Goal: Task Accomplishment & Management: Manage account settings

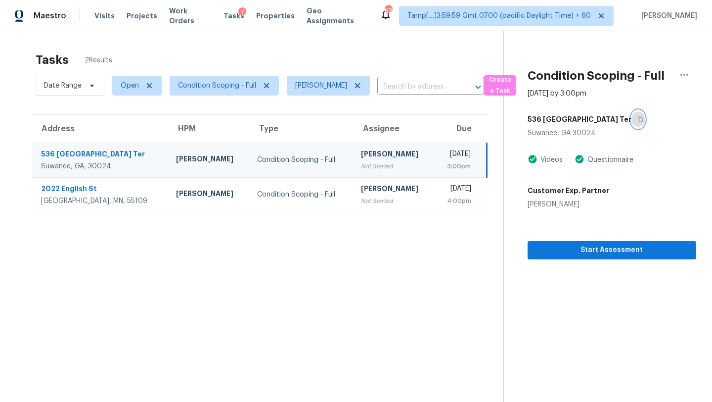
click at [638, 120] on icon "button" at bounding box center [641, 119] width 6 height 6
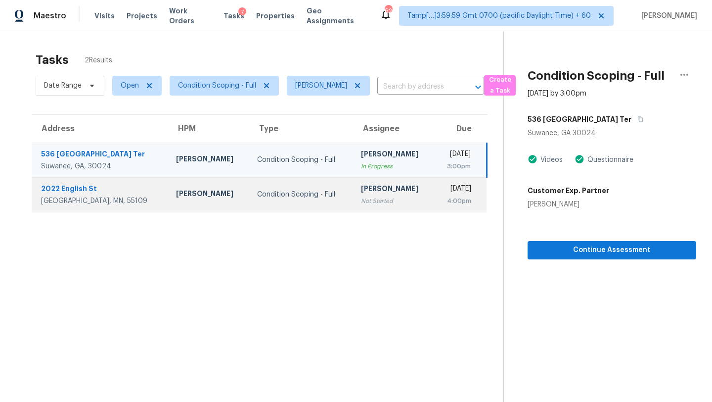
click at [363, 203] on div "Not Started" at bounding box center [393, 201] width 65 height 10
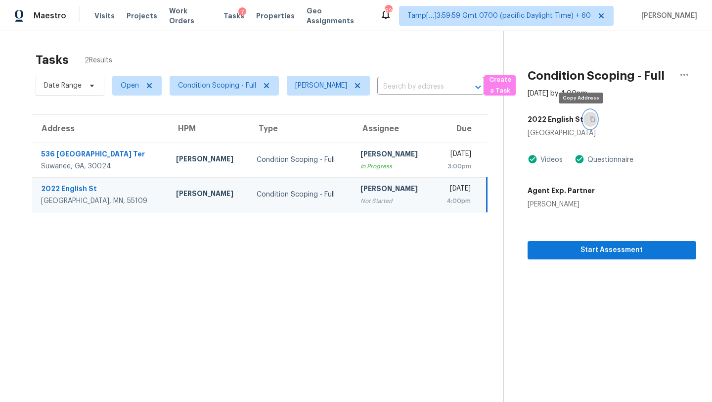
click at [590, 121] on icon "button" at bounding box center [593, 119] width 6 height 6
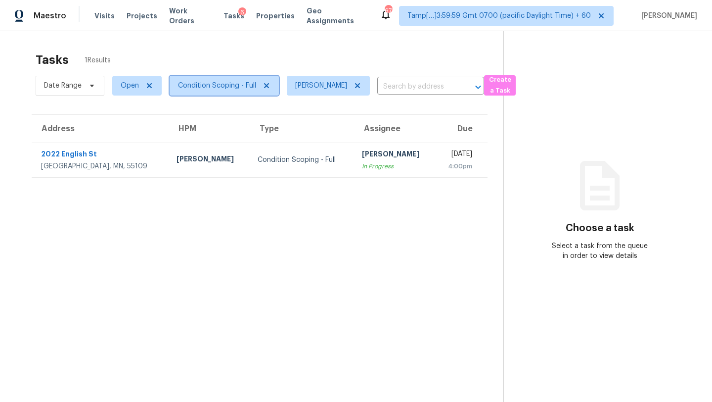
click at [202, 78] on span "Condition Scoping - Full" at bounding box center [224, 86] width 109 height 20
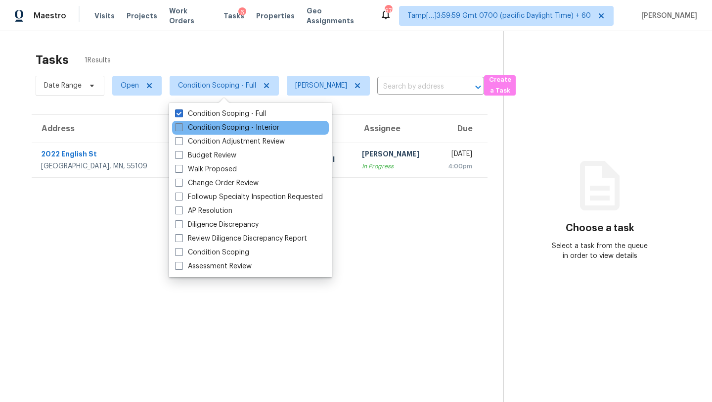
click at [205, 130] on label "Condition Scoping - Interior" at bounding box center [227, 128] width 104 height 10
click at [182, 129] on input "Condition Scoping - Interior" at bounding box center [178, 126] width 6 height 6
checkbox input "true"
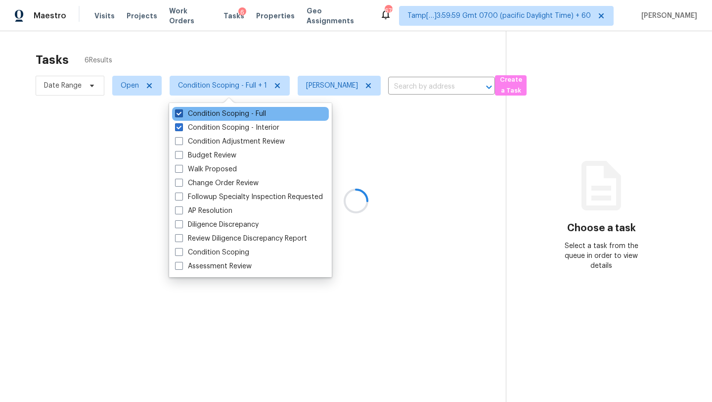
click at [207, 113] on label "Condition Scoping - Full" at bounding box center [220, 114] width 91 height 10
click at [182, 113] on input "Condition Scoping - Full" at bounding box center [178, 112] width 6 height 6
checkbox input "false"
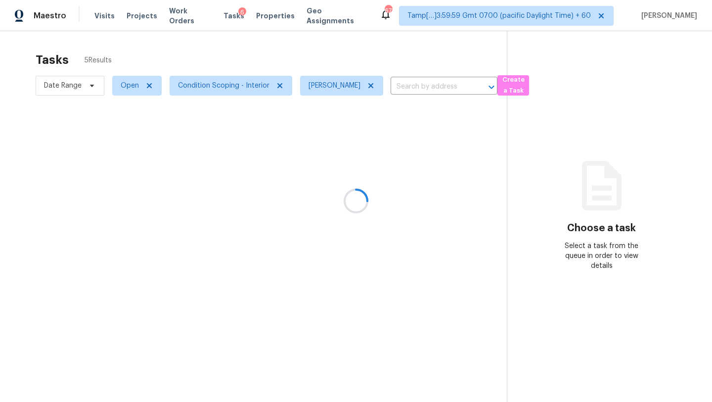
click at [252, 48] on div at bounding box center [356, 201] width 712 height 402
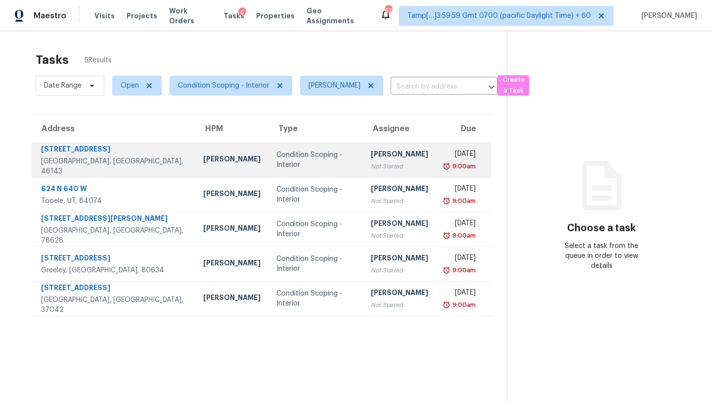
click at [371, 156] on div "[PERSON_NAME]" at bounding box center [399, 155] width 57 height 12
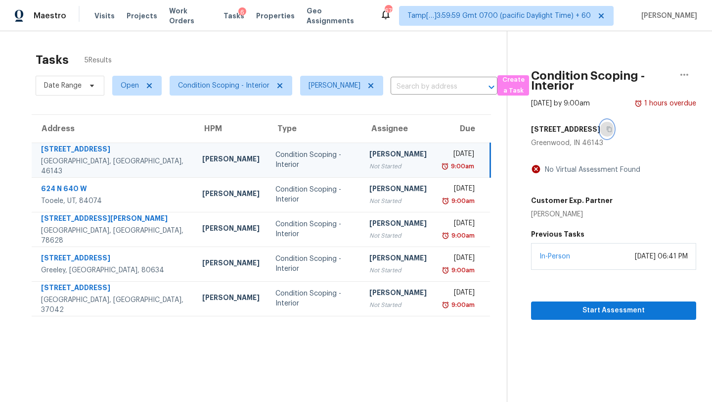
click at [609, 131] on icon "button" at bounding box center [609, 129] width 6 height 6
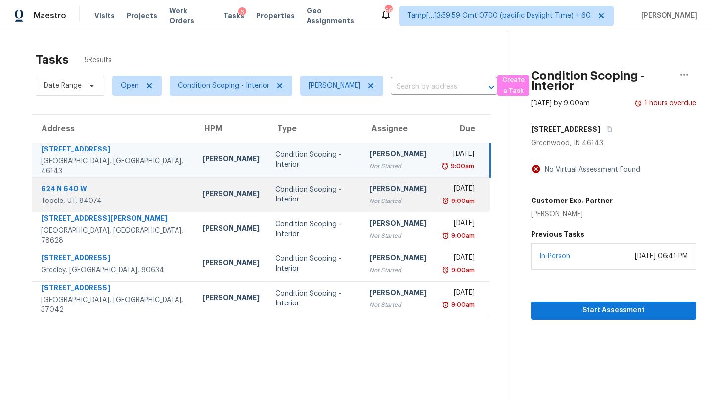
click at [369, 197] on div "Not Started" at bounding box center [397, 201] width 57 height 10
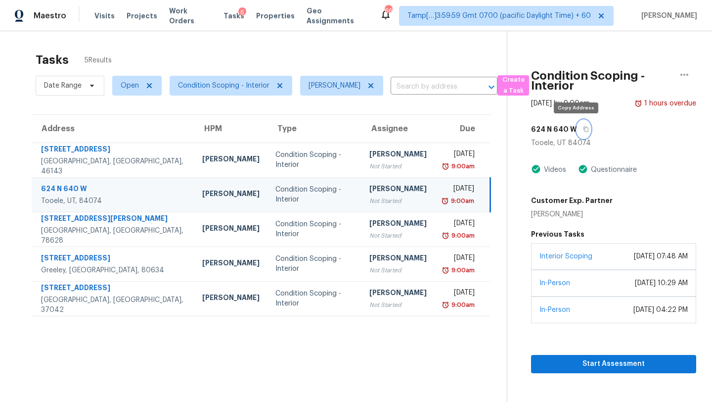
click at [583, 130] on icon "button" at bounding box center [586, 129] width 6 height 6
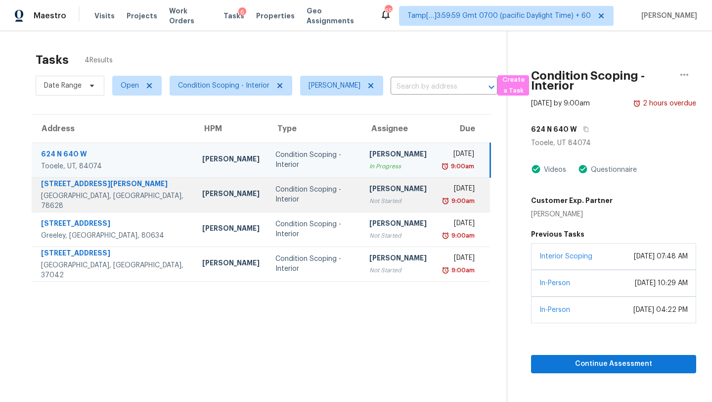
click at [369, 189] on div "[PERSON_NAME]" at bounding box center [397, 189] width 57 height 12
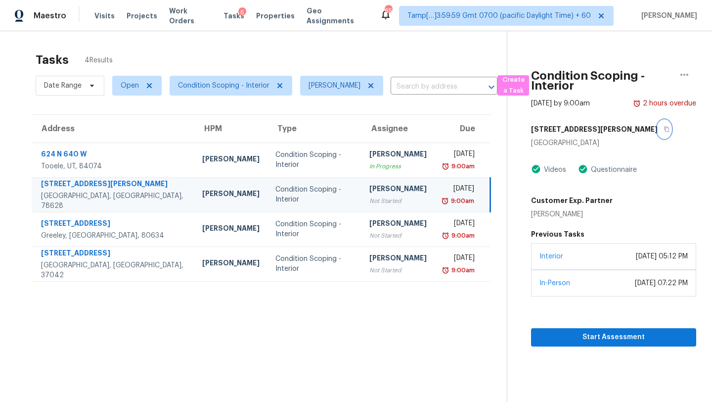
click at [658, 131] on button "button" at bounding box center [664, 129] width 13 height 18
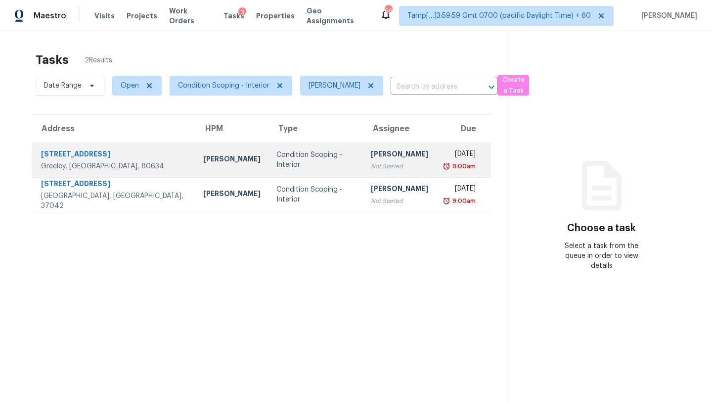
click at [371, 157] on div "[PERSON_NAME]" at bounding box center [399, 155] width 57 height 12
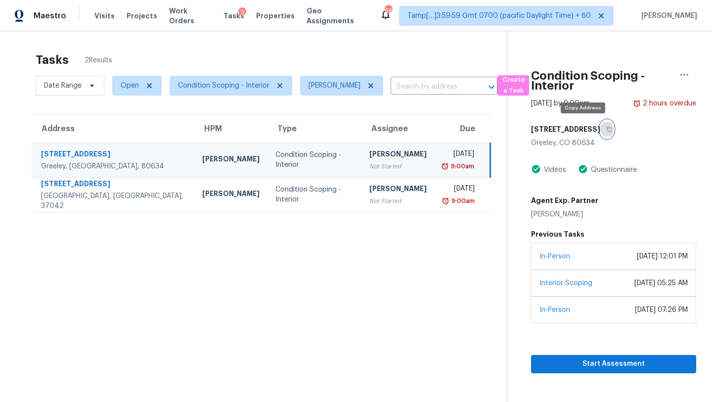
click at [607, 131] on icon "button" at bounding box center [609, 129] width 5 height 5
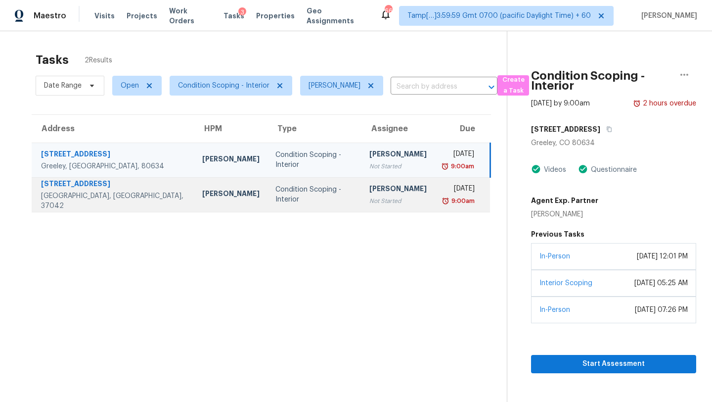
click at [443, 184] on div "[DATE]" at bounding box center [459, 189] width 32 height 12
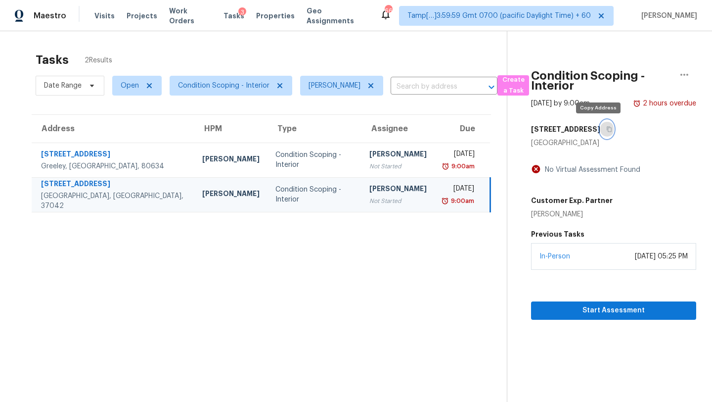
click at [600, 125] on button "button" at bounding box center [606, 129] width 13 height 18
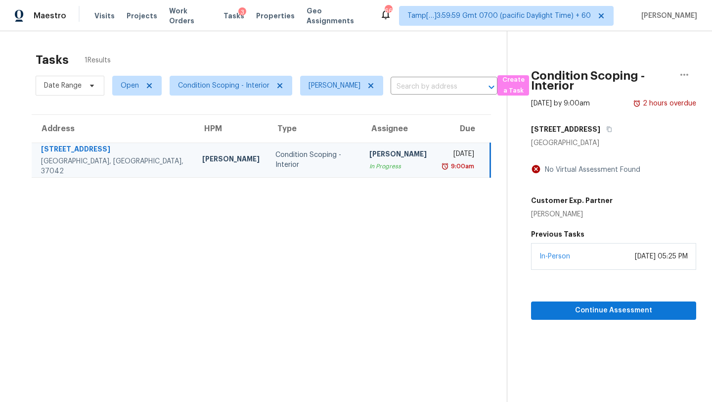
click at [330, 155] on td "Condition Scoping - Interior" at bounding box center [315, 159] width 94 height 35
click at [242, 82] on span "Condition Scoping - Interior" at bounding box center [223, 86] width 91 height 10
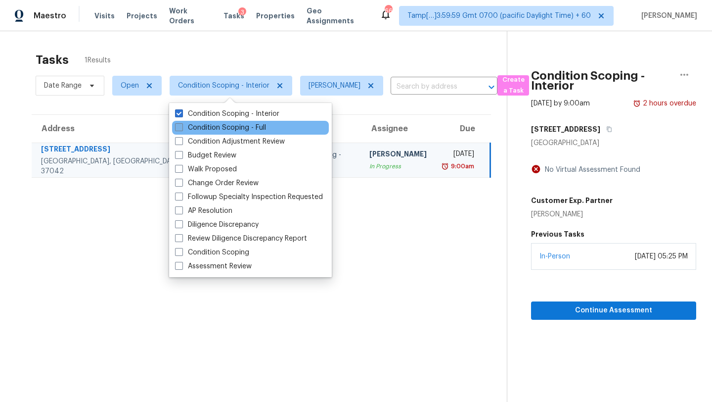
click at [239, 127] on label "Condition Scoping - Full" at bounding box center [220, 128] width 91 height 10
click at [182, 127] on input "Condition Scoping - Full" at bounding box center [178, 126] width 6 height 6
checkbox input "true"
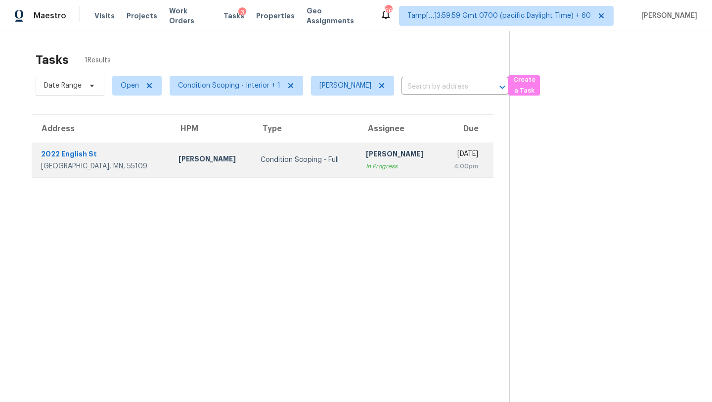
click at [313, 151] on td "Condition Scoping - Full" at bounding box center [305, 159] width 105 height 35
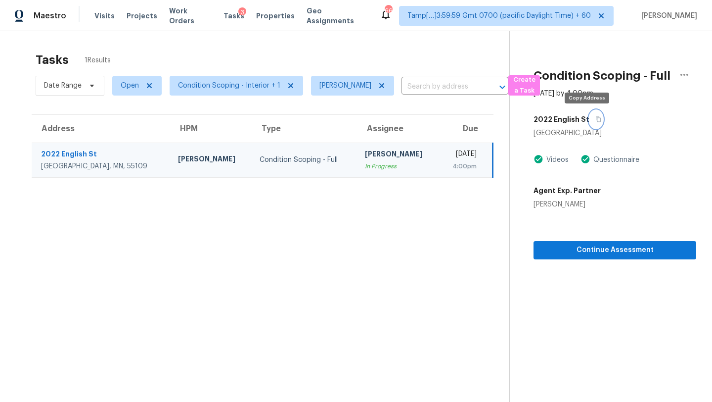
click at [595, 118] on icon "button" at bounding box center [598, 119] width 6 height 6
click at [585, 201] on div "Krystyna Deshmukh" at bounding box center [567, 204] width 67 height 10
copy div "Krystyna Deshmukh"
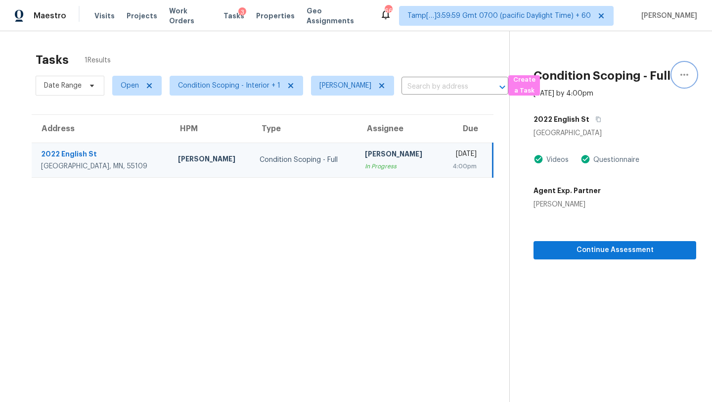
click at [683, 76] on icon "button" at bounding box center [685, 75] width 12 height 12
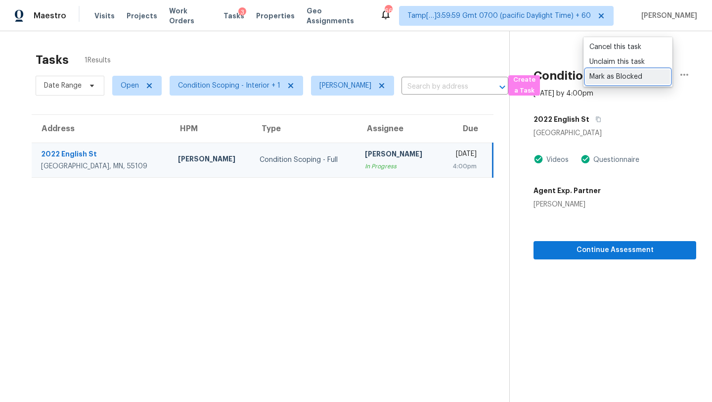
click at [604, 81] on div "Mark as Blocked" at bounding box center [628, 77] width 77 height 10
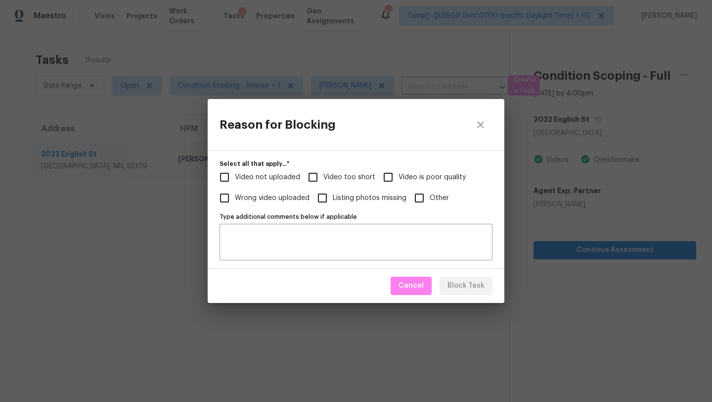
click at [310, 183] on input "Video too short" at bounding box center [313, 177] width 21 height 21
checkbox input "true"
click at [457, 290] on span "Block Task" at bounding box center [466, 285] width 37 height 12
